Goal: Find specific page/section: Find specific page/section

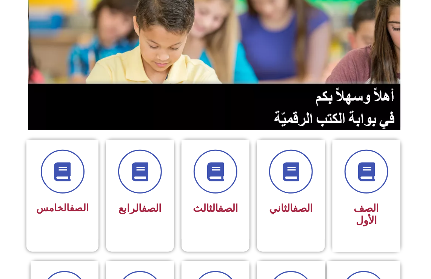
scroll to position [86, 0]
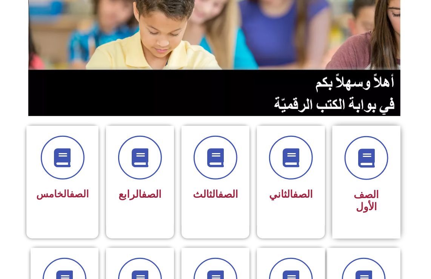
click at [372, 199] on span "الصف الأول" at bounding box center [366, 200] width 25 height 24
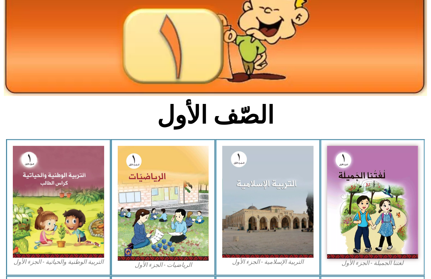
scroll to position [90, 0]
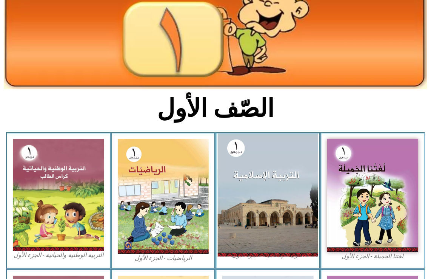
click at [259, 189] on img at bounding box center [268, 195] width 100 height 123
